Goal: Information Seeking & Learning: Learn about a topic

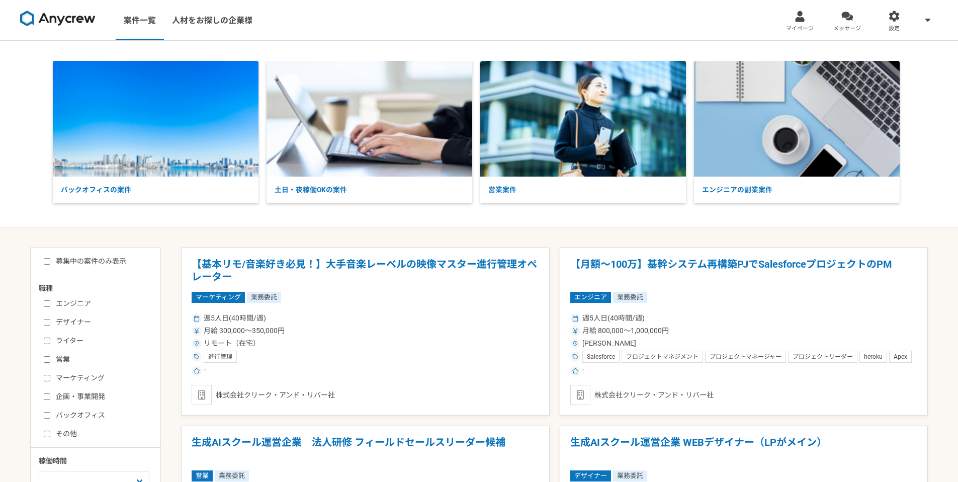
scroll to position [2, 0]
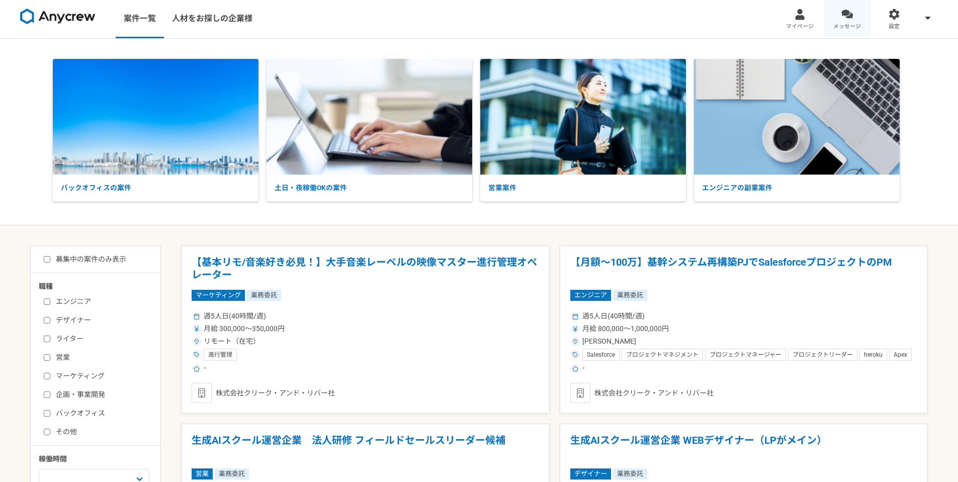
click at [853, 17] on link "メッセージ" at bounding box center [847, 18] width 47 height 40
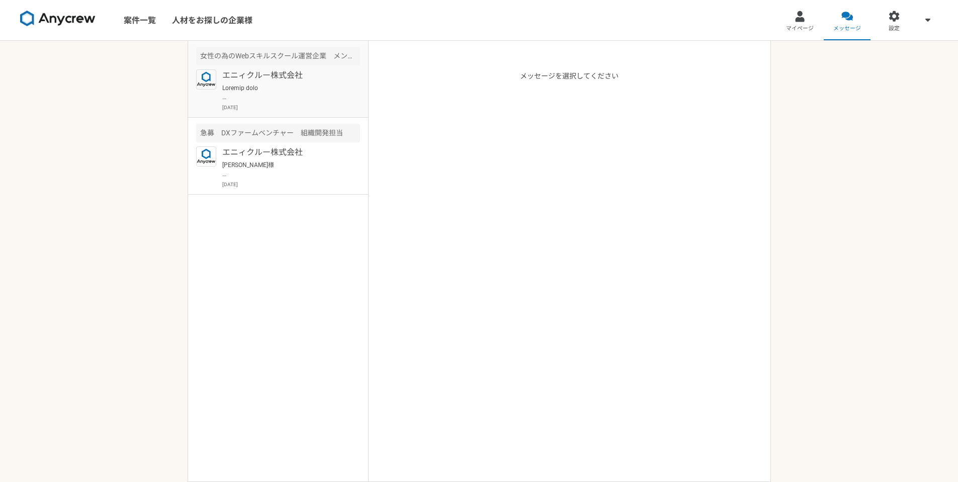
click at [287, 97] on p at bounding box center [284, 92] width 124 height 18
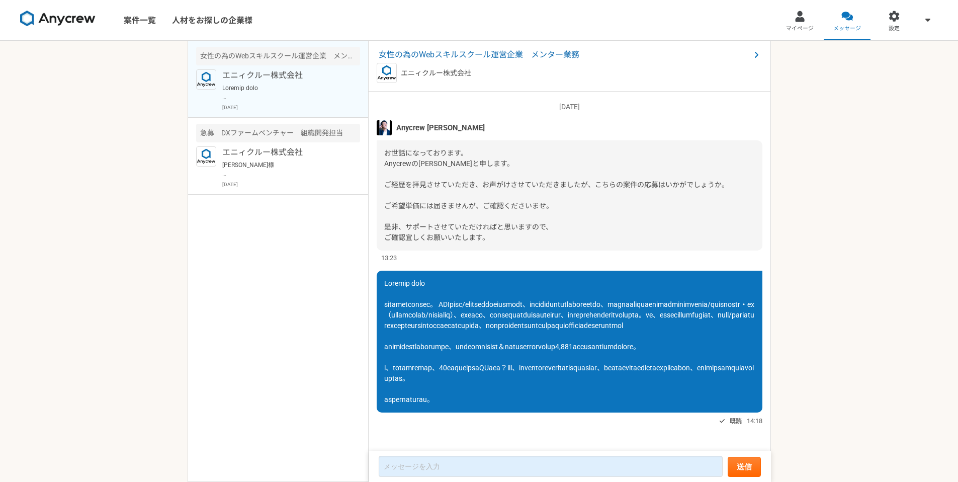
scroll to position [58, 0]
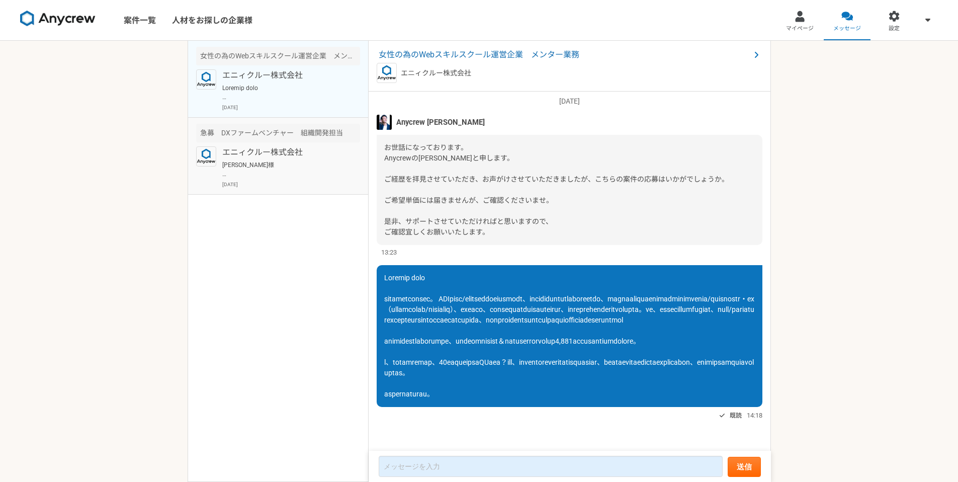
click at [316, 164] on p "[PERSON_NAME]様 ご連絡ありがとうございます。 ご辞退について承知いたしました。 また別案件でご相談させていただければと思いますので、引き続きよろ…" at bounding box center [284, 169] width 124 height 18
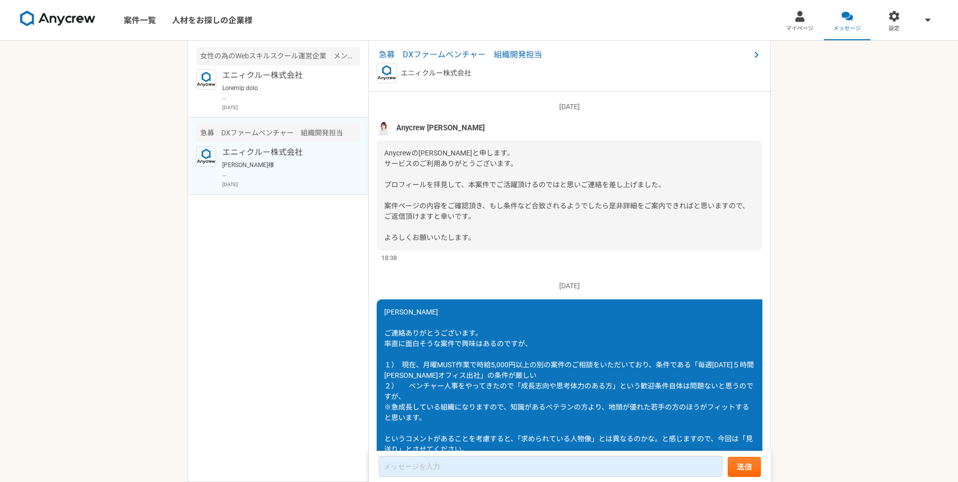
scroll to position [245, 0]
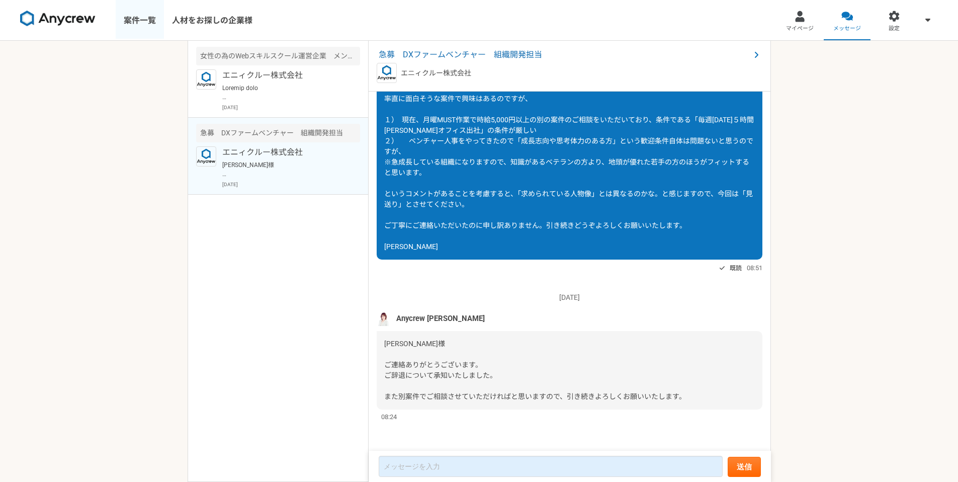
click at [144, 29] on link "案件一覧" at bounding box center [140, 20] width 48 height 40
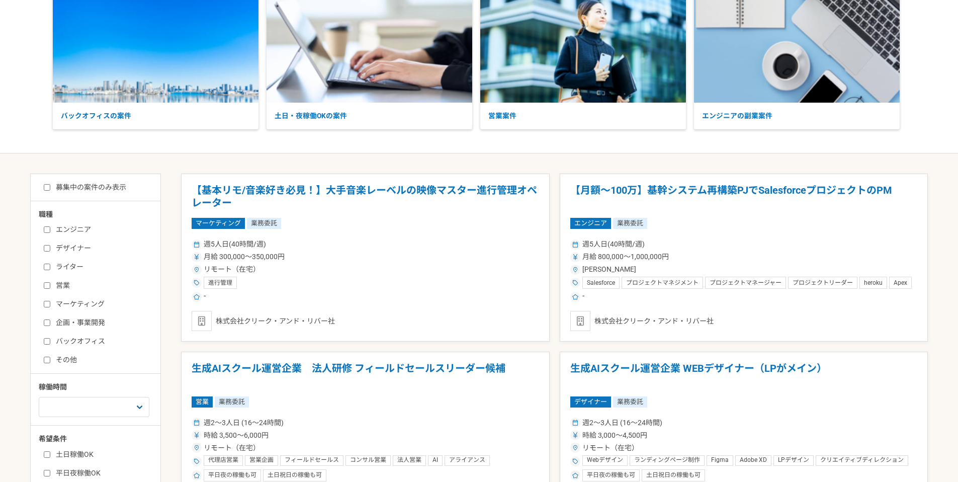
scroll to position [75, 0]
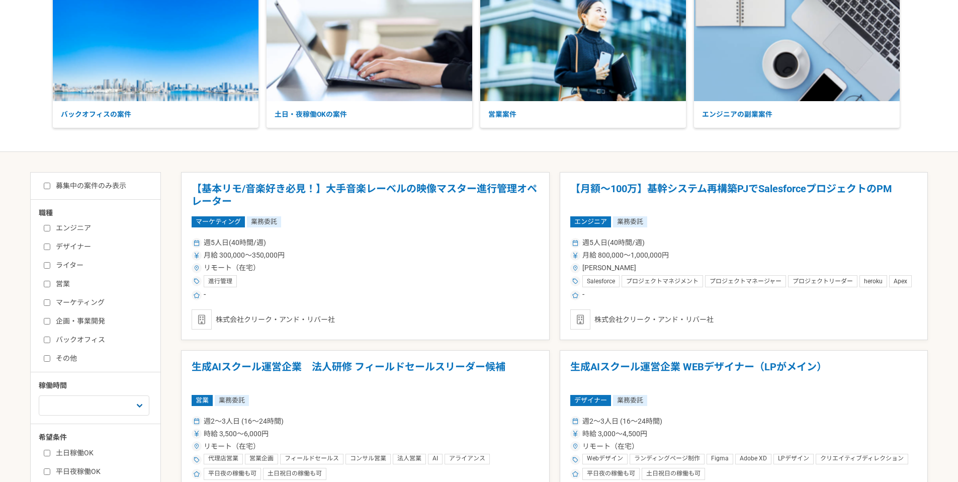
click at [66, 341] on label "バックオフィス" at bounding box center [102, 339] width 116 height 11
click at [50, 341] on input "バックオフィス" at bounding box center [47, 339] width 7 height 7
checkbox input "true"
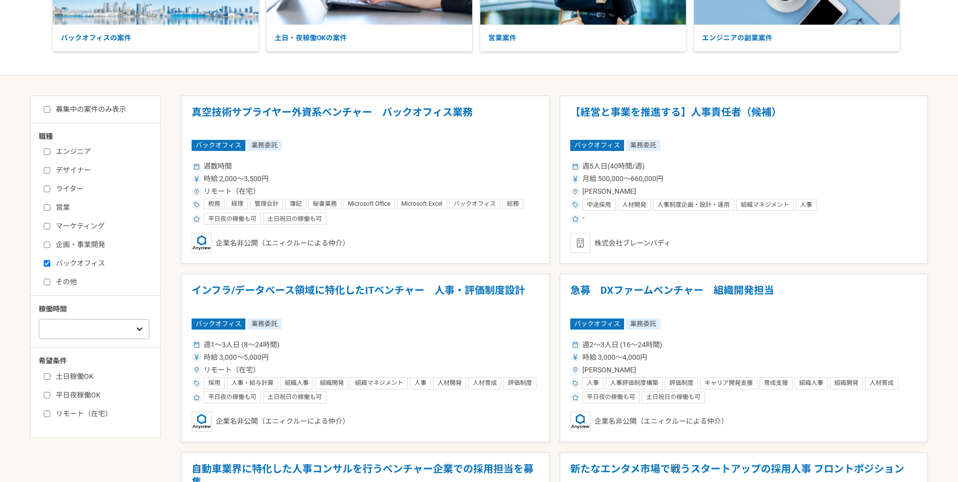
scroll to position [160, 0]
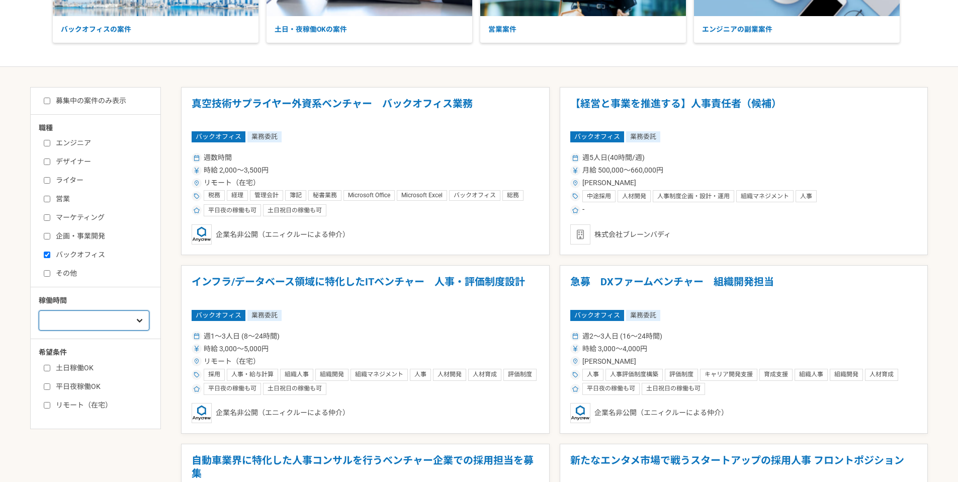
click at [106, 319] on select "週1人日（8時間）以下 週2人日（16時間）以下 週3人日（24時間）以下 週4人日（32時間）以下 週5人日（40時間）以下" at bounding box center [94, 320] width 111 height 20
select select "2"
click at [39, 310] on select "週1人日（8時間）以下 週2人日（16時間）以下 週3人日（24時間）以下 週4人日（32時間）以下 週5人日（40時間）以下" at bounding box center [94, 320] width 111 height 20
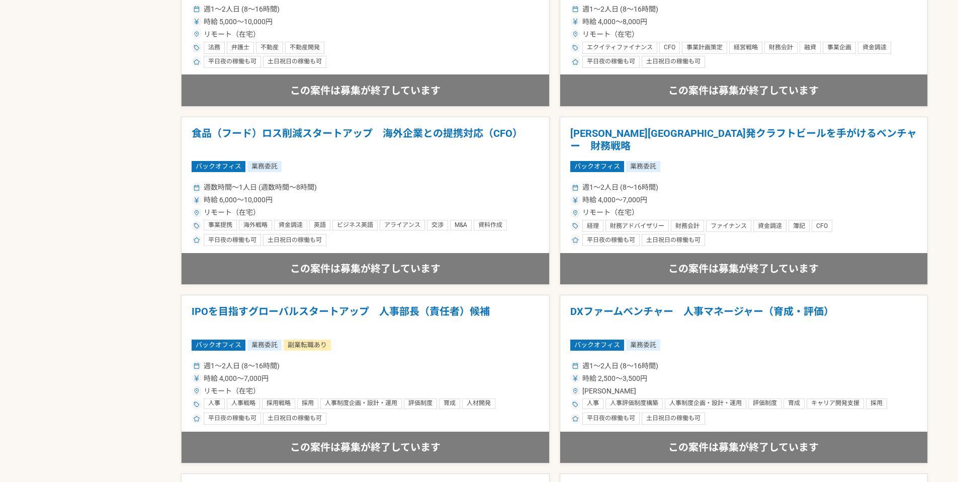
scroll to position [1026, 0]
